Goal: Entertainment & Leisure: Consume media (video, audio)

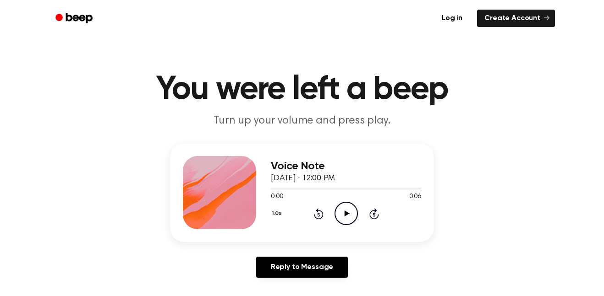
click at [339, 209] on icon "Play Audio" at bounding box center [346, 213] width 23 height 23
click at [341, 206] on icon "Play Audio" at bounding box center [346, 213] width 23 height 23
click at [350, 220] on icon "Play Audio" at bounding box center [346, 213] width 23 height 23
click at [338, 206] on icon "Play Audio" at bounding box center [346, 213] width 23 height 23
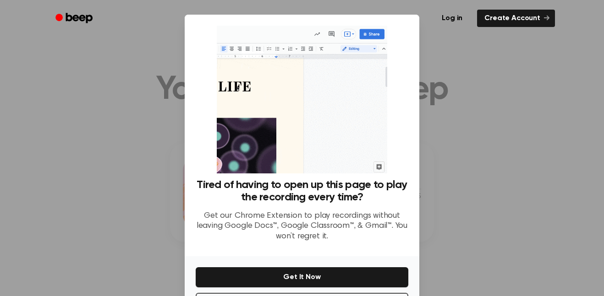
scroll to position [37, 0]
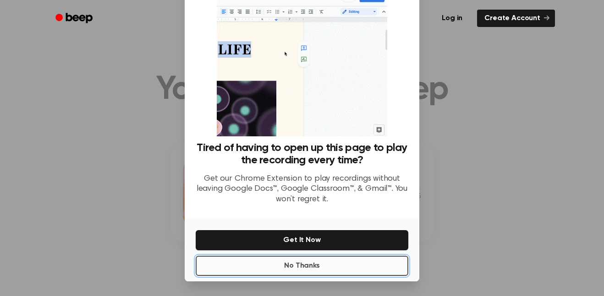
click at [333, 268] on button "No Thanks" at bounding box center [302, 266] width 213 height 20
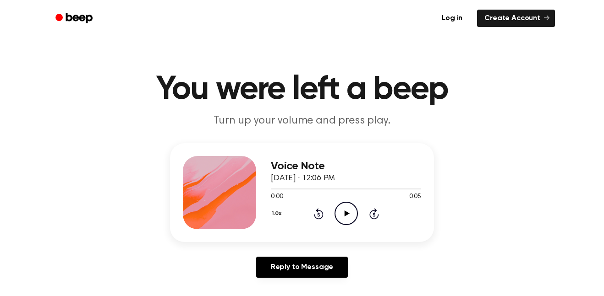
click at [344, 218] on icon "Play Audio" at bounding box center [346, 213] width 23 height 23
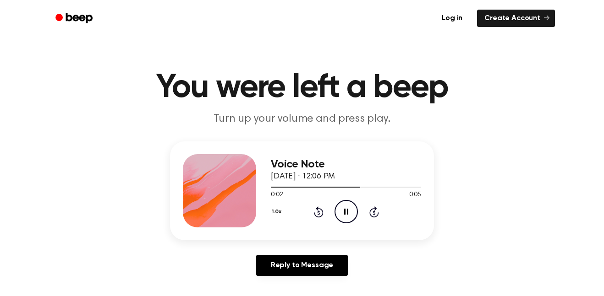
scroll to position [0, 0]
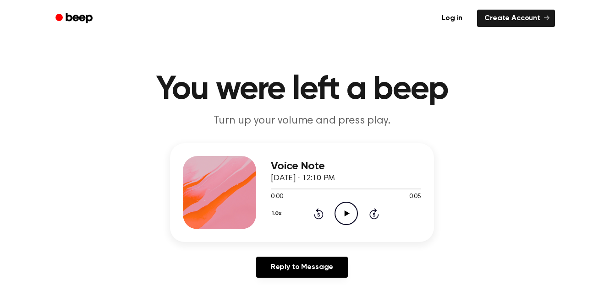
click at [346, 210] on icon "Play Audio" at bounding box center [346, 213] width 23 height 23
click at [346, 206] on icon "Play Audio" at bounding box center [346, 213] width 23 height 23
click at [352, 203] on icon "Play Audio" at bounding box center [346, 213] width 23 height 23
click at [338, 209] on icon "Play Audio" at bounding box center [346, 213] width 23 height 23
click at [354, 213] on icon "Play Audio" at bounding box center [346, 213] width 23 height 23
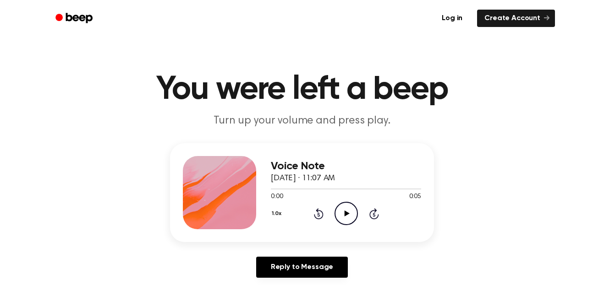
click at [341, 208] on icon "Play Audio" at bounding box center [346, 213] width 23 height 23
click at [340, 209] on icon "Play Audio" at bounding box center [346, 213] width 23 height 23
click at [337, 214] on icon "Play Audio" at bounding box center [346, 213] width 23 height 23
click at [351, 211] on icon "Play Audio" at bounding box center [346, 213] width 23 height 23
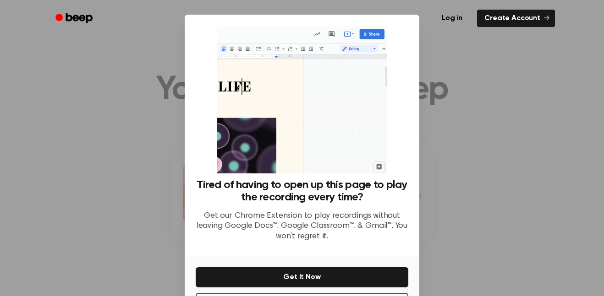
scroll to position [37, 0]
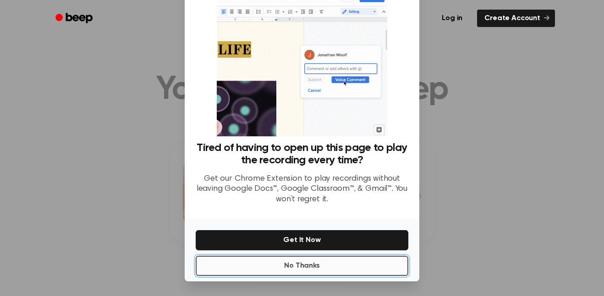
click at [330, 262] on button "No Thanks" at bounding box center [302, 266] width 213 height 20
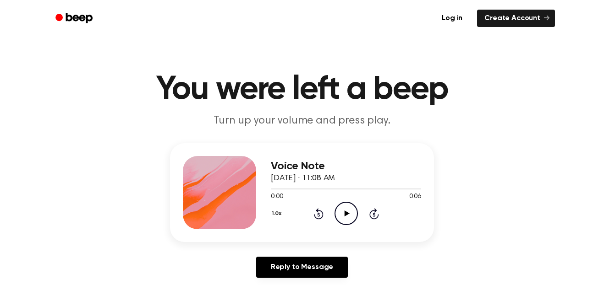
click at [340, 217] on icon "Play Audio" at bounding box center [346, 213] width 23 height 23
click at [344, 225] on circle at bounding box center [346, 214] width 22 height 22
click at [349, 223] on icon "Play Audio" at bounding box center [346, 213] width 23 height 23
click at [342, 214] on icon "Play Audio" at bounding box center [346, 213] width 23 height 23
click at [346, 207] on icon "Play Audio" at bounding box center [346, 213] width 23 height 23
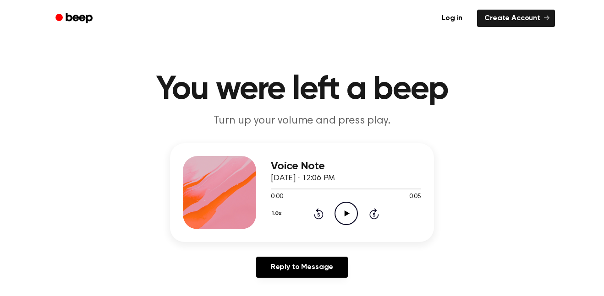
click at [340, 204] on icon "Play Audio" at bounding box center [346, 213] width 23 height 23
click at [340, 207] on icon "Play Audio" at bounding box center [346, 213] width 23 height 23
click at [353, 219] on icon "Play Audio" at bounding box center [346, 213] width 23 height 23
